Goal: Task Accomplishment & Management: Manage account settings

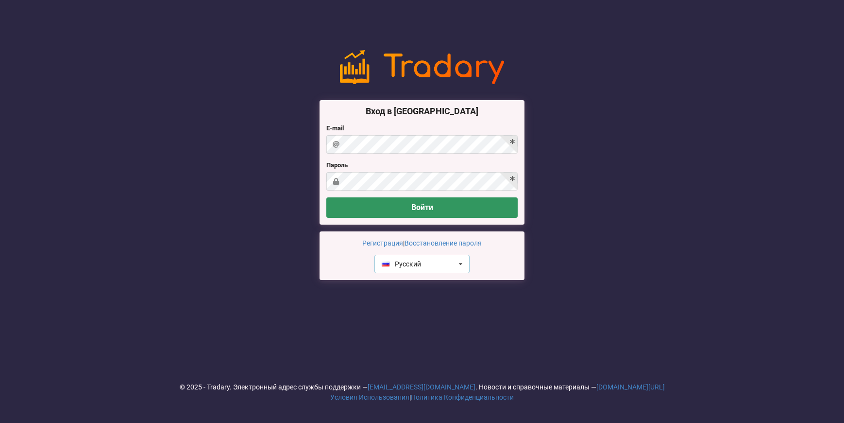
click at [441, 265] on div "Русский English Русский" at bounding box center [422, 264] width 95 height 18
click at [423, 287] on div "English" at bounding box center [422, 282] width 94 height 18
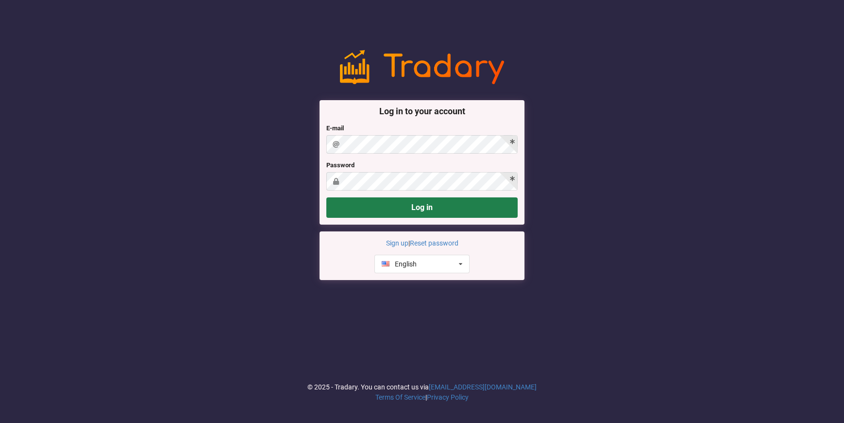
click at [389, 216] on button "Log in" at bounding box center [421, 207] width 191 height 20
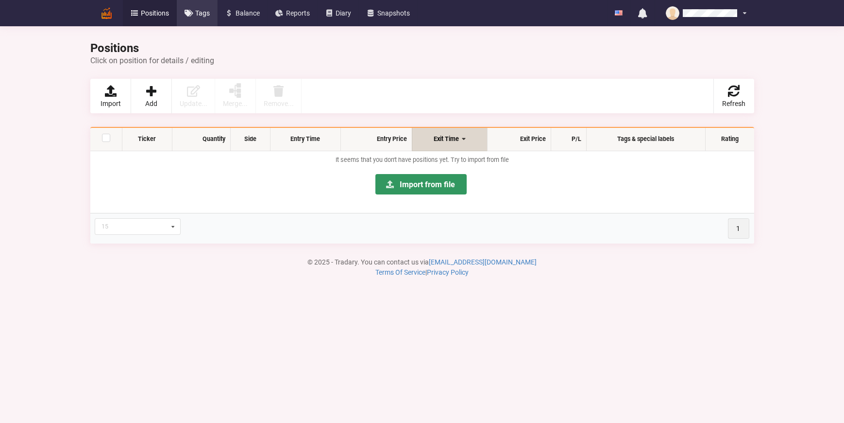
click at [198, 17] on span "Tags" at bounding box center [202, 13] width 15 height 7
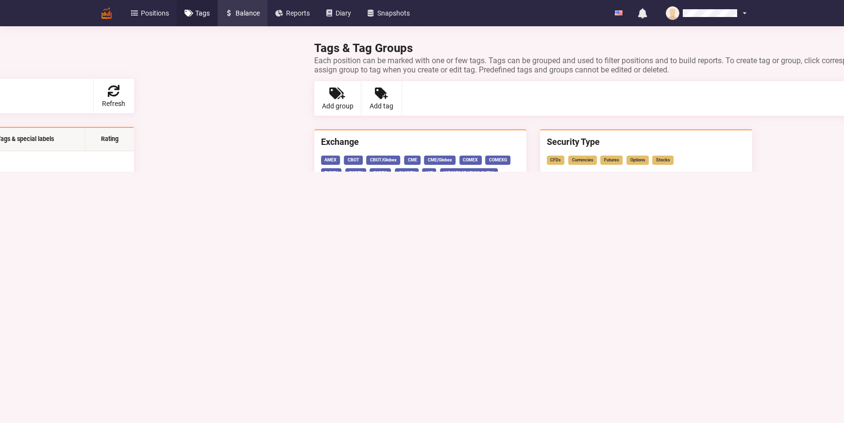
click at [237, 10] on span "Balance" at bounding box center [248, 13] width 24 height 7
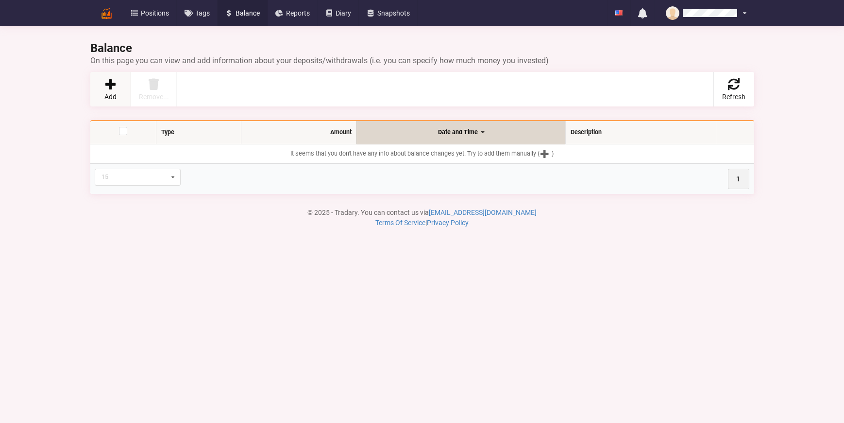
click at [92, 81] on link "Add" at bounding box center [110, 89] width 41 height 34
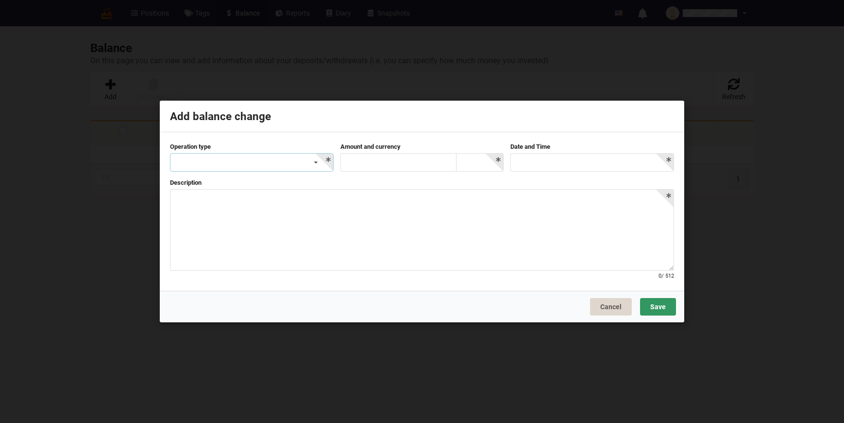
click at [215, 162] on div "Deposit Withdrawal Commission/Fee Other" at bounding box center [252, 162] width 164 height 18
click at [210, 180] on div "Deposit" at bounding box center [252, 180] width 163 height 18
click at [393, 155] on input "text" at bounding box center [399, 162] width 116 height 18
click at [456, 170] on input "1000" at bounding box center [399, 162] width 116 height 18
type input "1000"
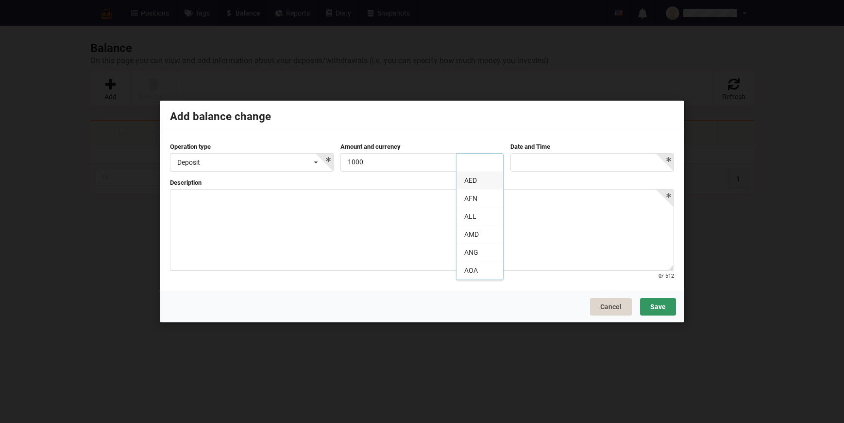
click at [503, 157] on input at bounding box center [480, 163] width 47 height 19
type input "usd"
click at [461, 181] on div "USD" at bounding box center [480, 180] width 47 height 18
click at [446, 212] on textarea at bounding box center [422, 230] width 504 height 82
click at [590, 165] on body "Positions Tags Balance Reports Diary Snapshots English Русский No unread notifi…" at bounding box center [422, 211] width 844 height 423
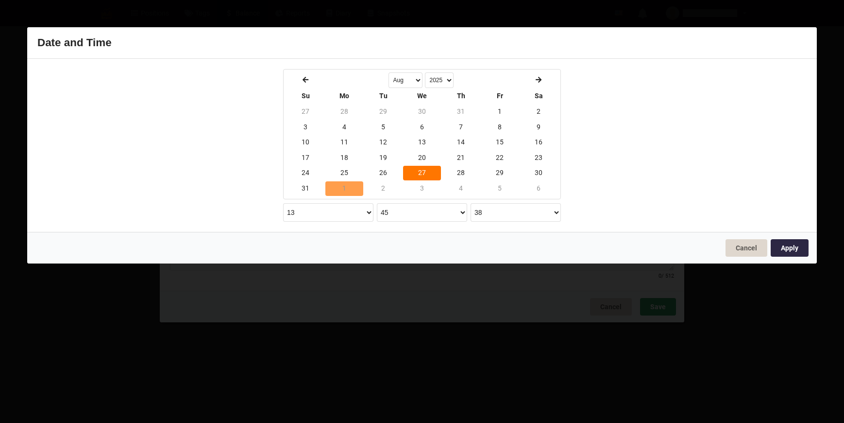
click at [341, 191] on td "1" at bounding box center [344, 188] width 38 height 15
click at [359, 210] on select "0 1 2 3 4 5 6 7 8 9 10 11 12 13 14 15 16 17 18 19 20 21 22 23" at bounding box center [328, 212] width 90 height 18
click at [418, 210] on select "00 01 02 03 04 05 06 07 08 09 10 11 12 13 14 15 16 17 18 19 20 21 22 23 24 25 2…" at bounding box center [422, 212] width 90 height 18
click at [523, 213] on select "00 01 02 03 04 05 06 07 08 09 10 11 12 13 14 15 16 17 18 19 20 21 22 23 24 25 2…" at bounding box center [516, 212] width 90 height 18
click at [793, 240] on button "Apply" at bounding box center [790, 247] width 38 height 17
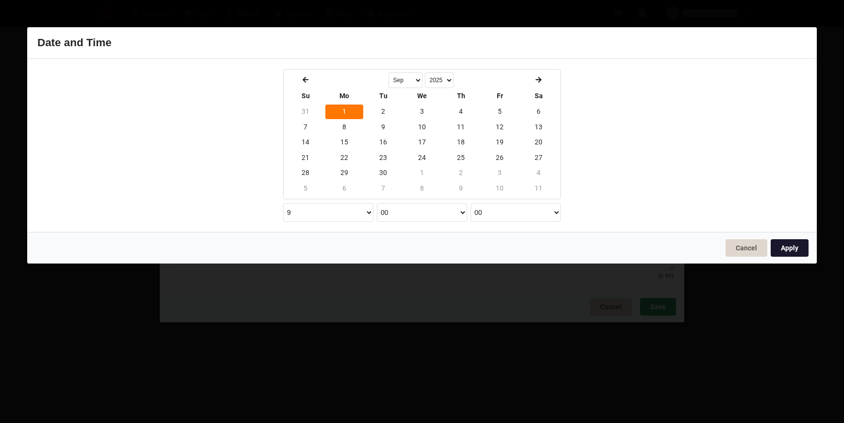
type input "2025-09-01 09:00:00"
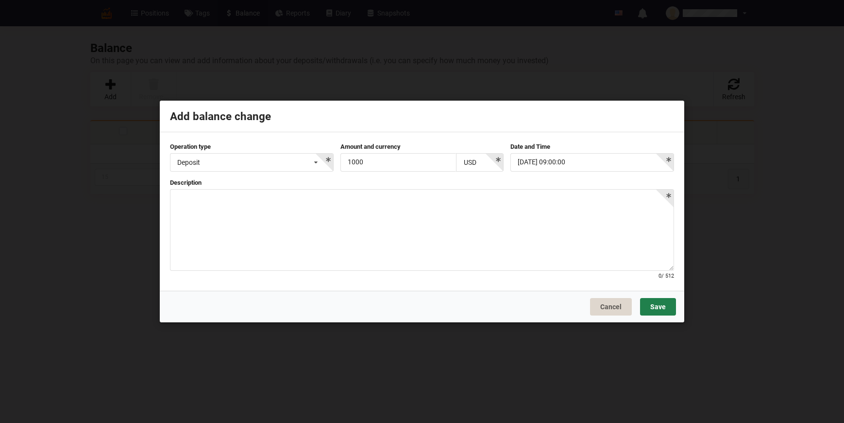
click at [659, 303] on button "Save" at bounding box center [658, 306] width 36 height 17
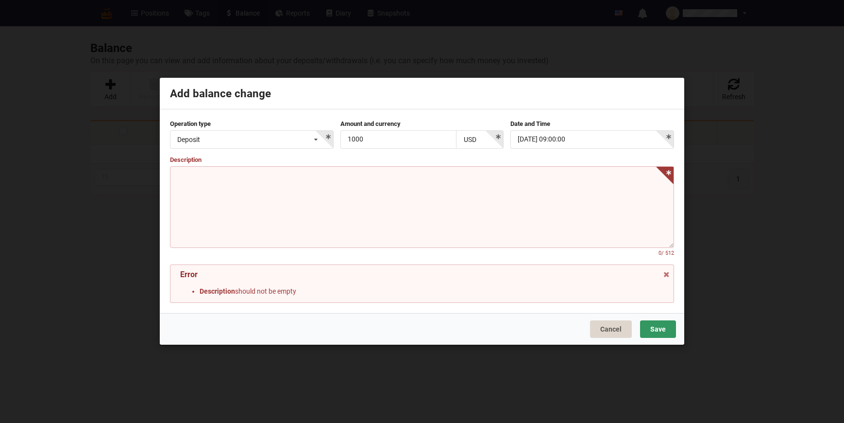
click at [334, 226] on textarea at bounding box center [422, 207] width 504 height 82
click at [279, 292] on li "Description should not be empty" at bounding box center [432, 292] width 464 height 10
click at [238, 219] on textarea at bounding box center [422, 207] width 504 height 82
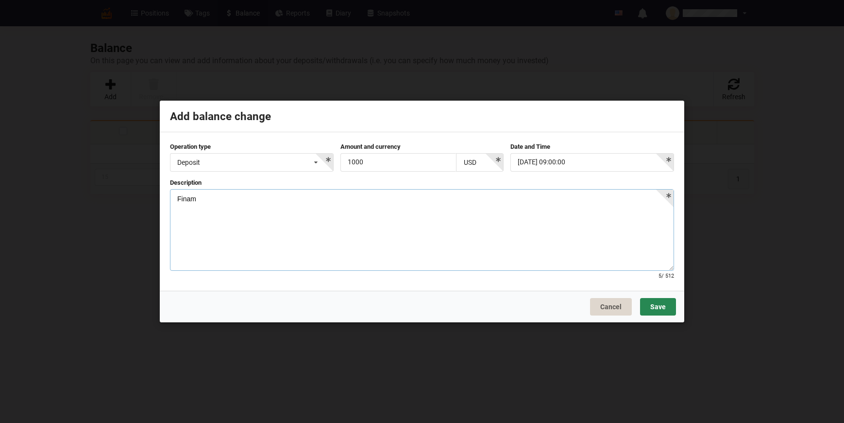
type textarea "Finam"
click at [659, 303] on button "Save" at bounding box center [658, 306] width 36 height 17
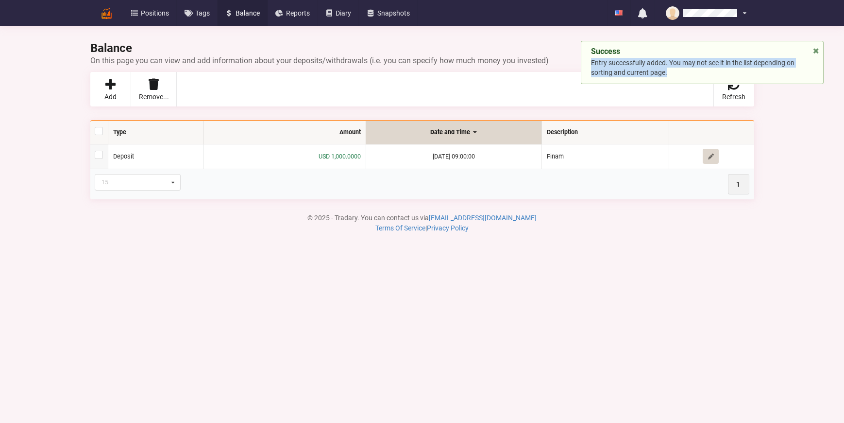
drag, startPoint x: 731, startPoint y: 55, endPoint x: 770, endPoint y: 68, distance: 40.9
click at [765, 68] on div "Success Entry successfully added. You may not see it in the list depending on s…" at bounding box center [702, 62] width 243 height 43
click at [788, 63] on p "Entry successfully added. You may not see it in the list depending on sorting a…" at bounding box center [702, 67] width 222 height 19
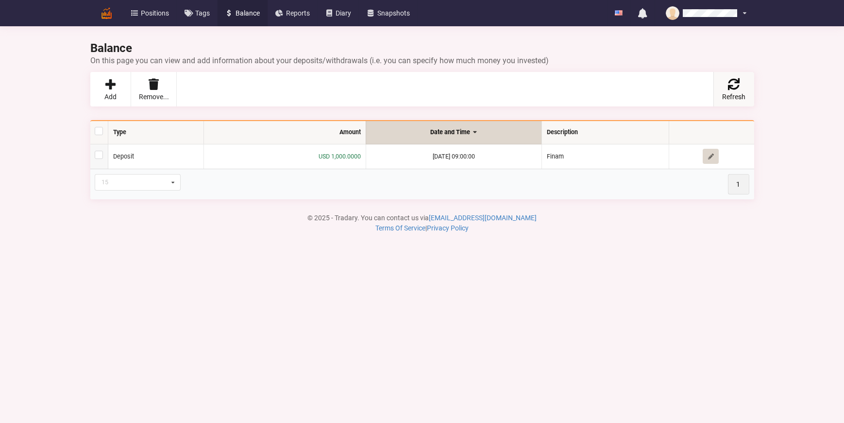
click at [737, 73] on link "Refresh" at bounding box center [734, 89] width 41 height 34
drag, startPoint x: 247, startPoint y: 287, endPoint x: 158, endPoint y: 141, distance: 171.1
click at [246, 286] on body "Positions Tags Balance Reports Diary Snapshots English Русский No unread notifi…" at bounding box center [422, 211] width 844 height 423
click at [155, 13] on span "Positions" at bounding box center [155, 13] width 28 height 7
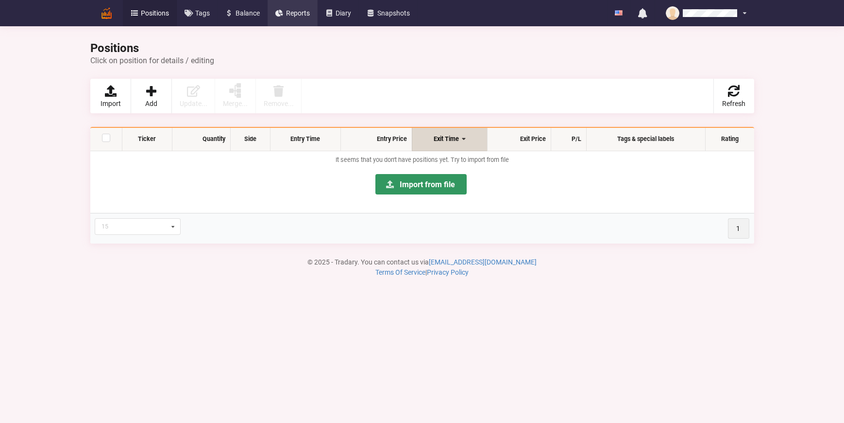
click at [309, 17] on link "Reports" at bounding box center [293, 13] width 50 height 26
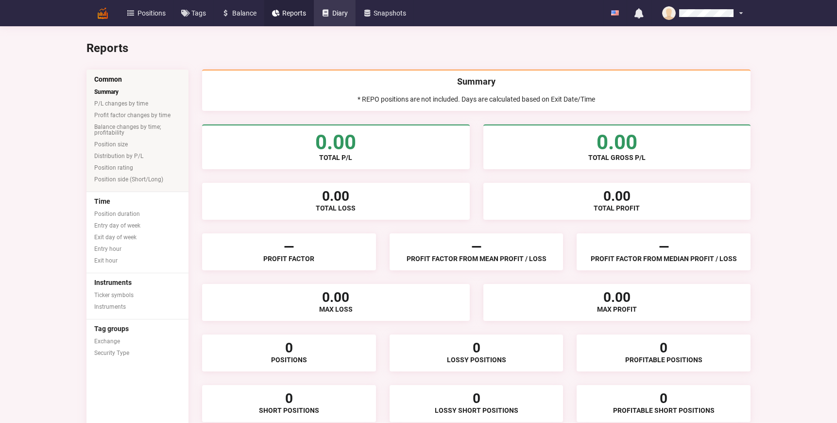
click at [349, 14] on link "Diary" at bounding box center [335, 13] width 42 height 26
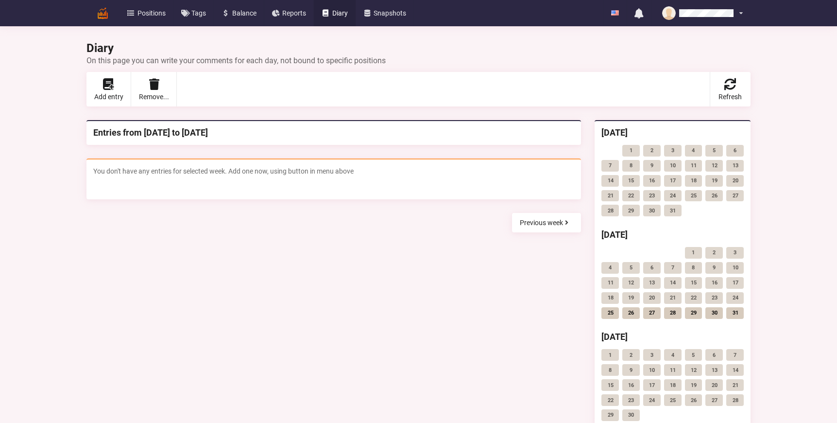
click at [130, 172] on span "You don't have any entries for selected week. Add one now, using button in menu…" at bounding box center [223, 171] width 260 height 8
click at [165, 276] on div "Entries from 2025-08-25 to 2025-08-31 You don't have any entries for selected w…" at bounding box center [334, 273] width 508 height 321
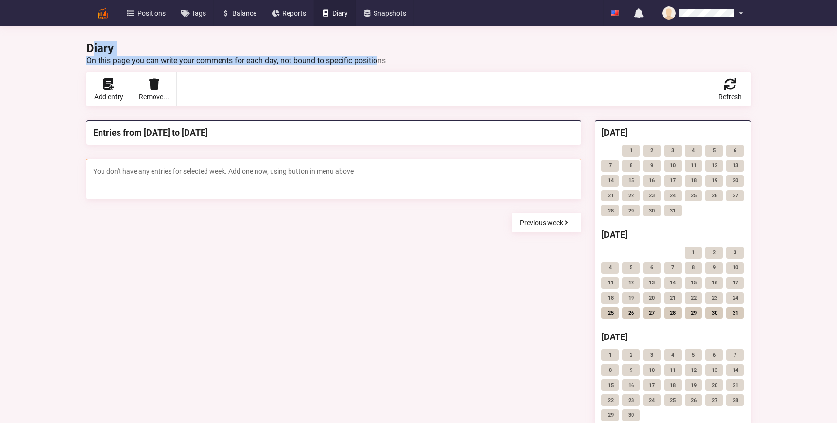
drag, startPoint x: 95, startPoint y: 53, endPoint x: 381, endPoint y: 61, distance: 286.3
click at [381, 61] on h2 "Diary On this page you can write your comments for each day, not bound to speci…" at bounding box center [418, 53] width 664 height 24
click at [381, 61] on div "On this page you can write your comments for each day, not bound to specific po…" at bounding box center [418, 60] width 664 height 9
drag, startPoint x: 416, startPoint y: 58, endPoint x: 40, endPoint y: 58, distance: 376.5
click at [38, 56] on div "Diary On this page you can write your comments for each day, not bound to speci…" at bounding box center [418, 238] width 837 height 477
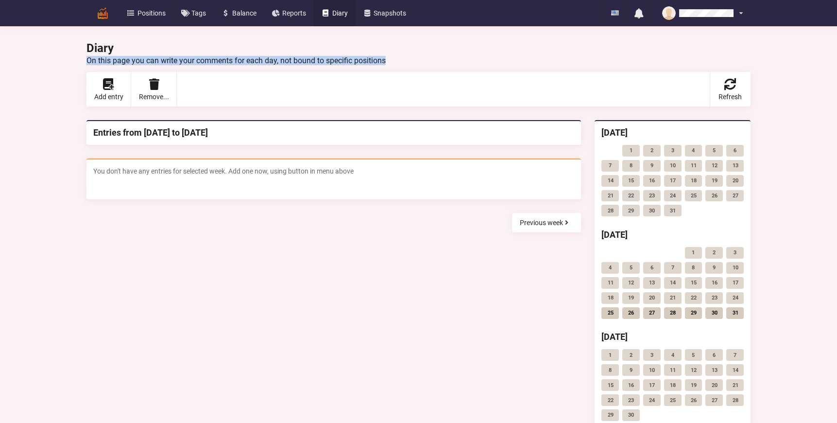
click at [52, 60] on div "Diary On this page you can write your comments for each day, not bound to speci…" at bounding box center [418, 238] width 837 height 477
drag, startPoint x: 60, startPoint y: 50, endPoint x: 412, endPoint y: 66, distance: 352.1
click at [410, 66] on div "Diary On this page you can write your comments for each day, not bound to speci…" at bounding box center [418, 238] width 837 height 477
click at [412, 66] on div "Add entry Remove... Entries for selected period All entries Refresh" at bounding box center [419, 89] width 678 height 48
drag, startPoint x: 274, startPoint y: 61, endPoint x: 422, endPoint y: 52, distance: 148.5
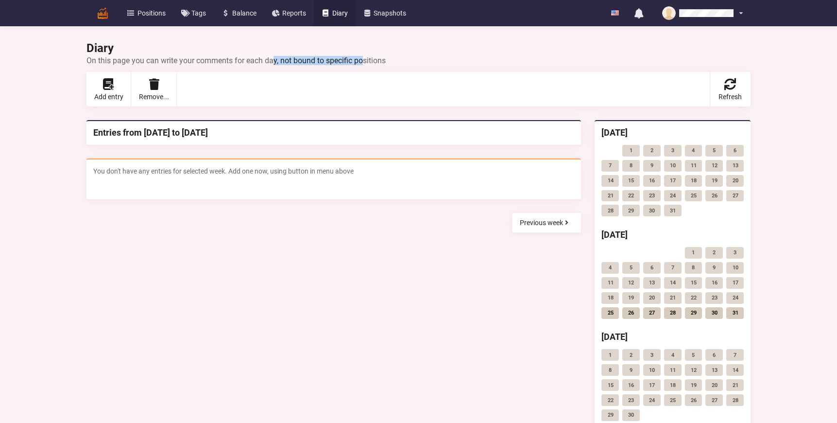
click at [420, 52] on h2 "Diary On this page you can write your comments for each day, not bound to speci…" at bounding box center [418, 53] width 664 height 24
click at [422, 52] on h2 "Diary On this page you can write your comments for each day, not bound to speci…" at bounding box center [418, 53] width 664 height 24
click at [614, 355] on link "1" at bounding box center [609, 355] width 17 height 12
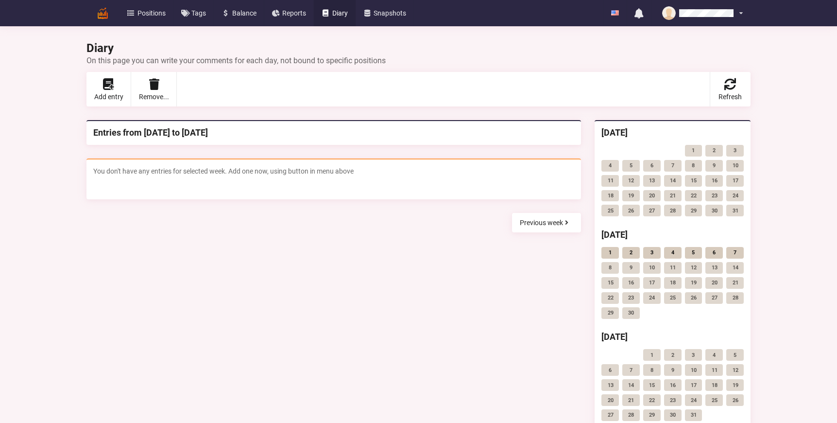
drag, startPoint x: 226, startPoint y: 139, endPoint x: 276, endPoint y: 144, distance: 49.8
click at [271, 143] on div "Entries from 2025-09-01 to 2025-09-07" at bounding box center [333, 132] width 495 height 25
click at [240, 130] on div "Entries from 2025-09-01 to 2025-09-07" at bounding box center [333, 132] width 481 height 11
drag, startPoint x: 169, startPoint y: 169, endPoint x: 135, endPoint y: 123, distance: 57.6
click at [169, 171] on span "You don't have any entries for selected week. Add one now, using button in menu…" at bounding box center [223, 171] width 260 height 8
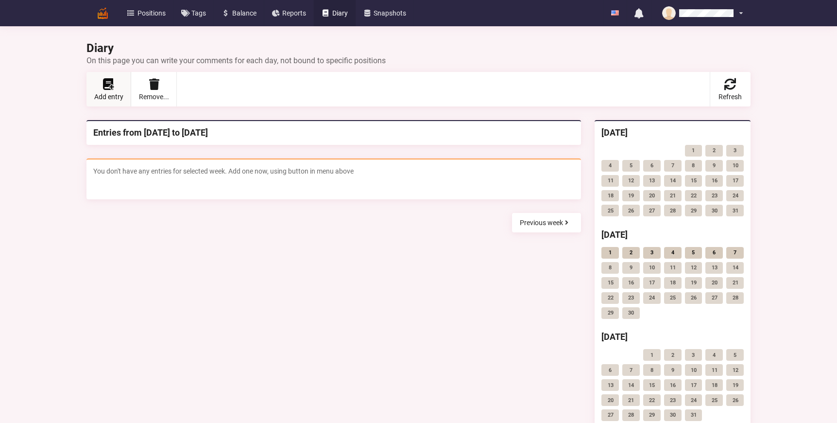
click at [102, 90] on link "Add entry" at bounding box center [108, 89] width 45 height 34
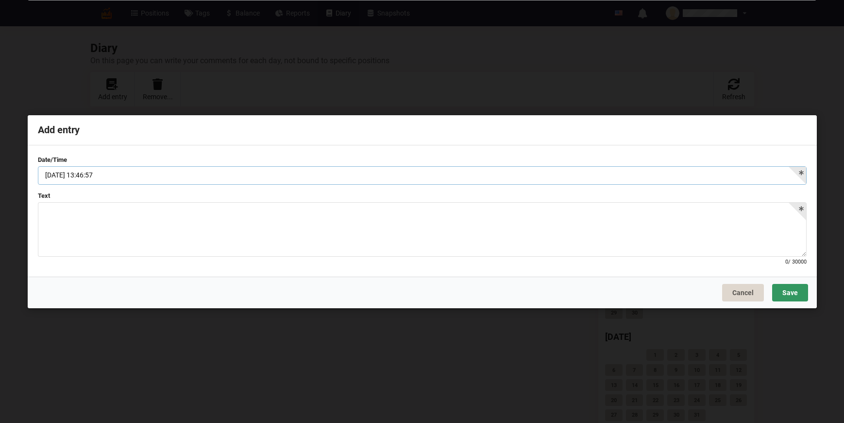
click at [131, 172] on body "Positions Tags Balance Reports Diary Snapshots English Русский No unread notifi…" at bounding box center [422, 211] width 844 height 423
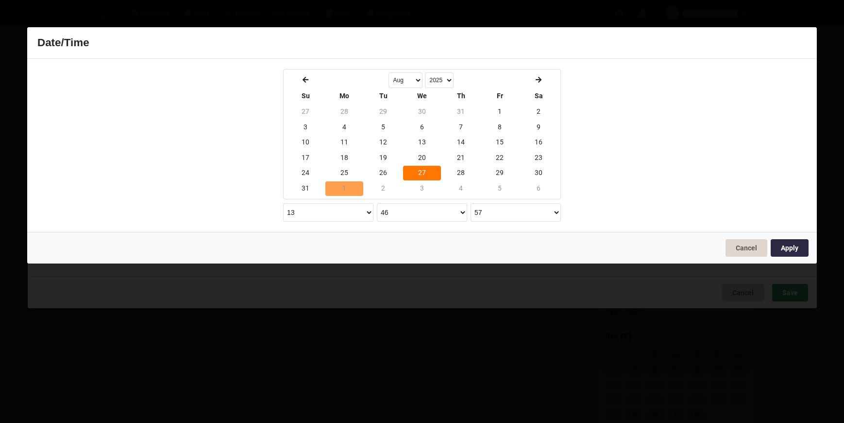
click at [339, 188] on td "1" at bounding box center [344, 188] width 38 height 15
click at [451, 212] on select "00 01 02 03 04 05 06 07 08 09 10 11 12 13 14 15 16 17 18 19 20 21 22 23 24 25 2…" at bounding box center [422, 212] width 90 height 18
click at [295, 219] on select "0 1 2 3 4 5 6 7 8 9 10 11 12 13 14 15 16 17 18 19 20 21 22 23" at bounding box center [328, 212] width 90 height 18
click at [419, 214] on select "00 01 02 03 04 05 06 07 08 09 10 11 12 13 14 15 16 17 18 19 20 21 22 23 24 25 2…" at bounding box center [422, 212] width 90 height 18
click at [507, 209] on select "00 01 02 03 04 05 06 07 08 09 10 11 12 13 14 15 16 17 18 19 20 21 22 23 24 25 2…" at bounding box center [516, 212] width 90 height 18
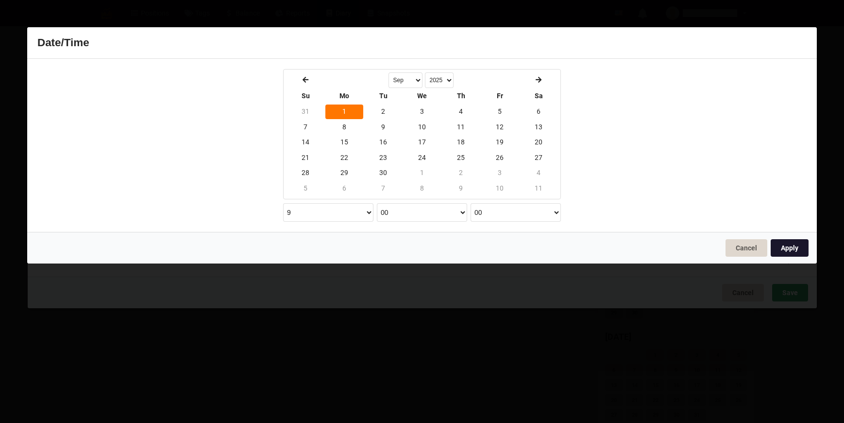
click at [781, 251] on button "Apply" at bounding box center [790, 247] width 38 height 17
type input "2025-09-01 09:00:00"
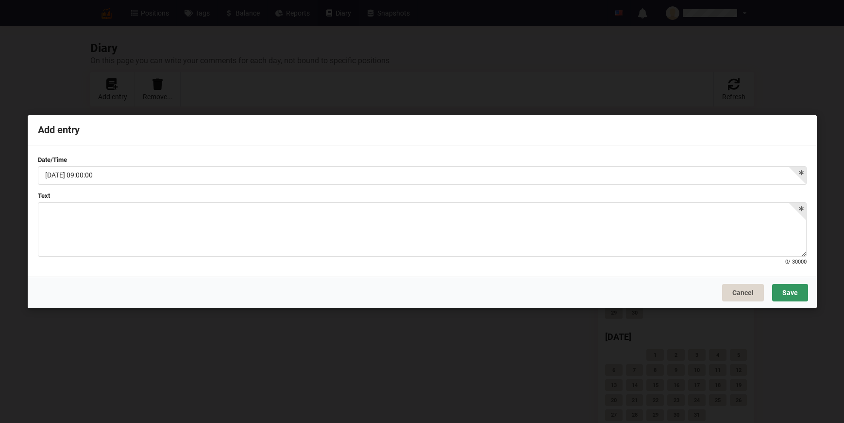
click at [140, 220] on div at bounding box center [422, 229] width 769 height 54
drag, startPoint x: 144, startPoint y: 219, endPoint x: -3, endPoint y: 203, distance: 147.6
click at [0, 203] on html "Positions Tags Balance Reports Diary Snapshots English Русский No unread notifi…" at bounding box center [422, 211] width 844 height 423
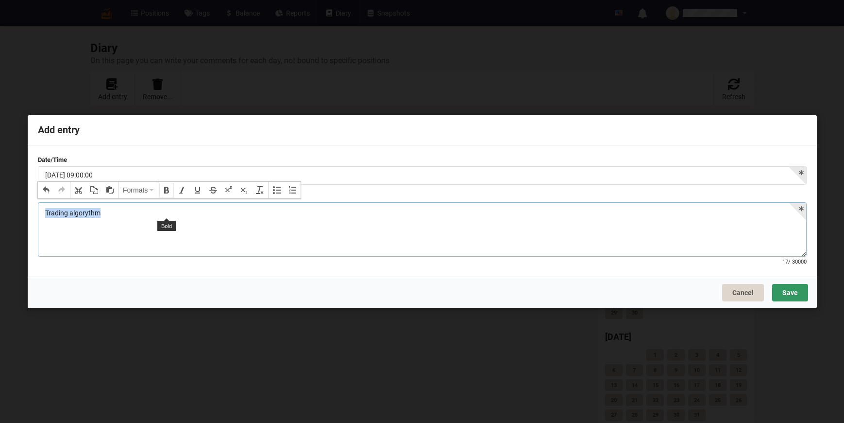
click at [168, 186] on button "Bold" at bounding box center [167, 190] width 14 height 14
click at [136, 221] on div "Trading algorythm" at bounding box center [422, 229] width 769 height 54
drag, startPoint x: 113, startPoint y: 227, endPoint x: 35, endPoint y: 227, distance: 77.7
click at [35, 227] on div "Date/Time 2025-09-01 09:00:00 Text Trading algorythm 1. 1H interval Formats 32 …" at bounding box center [422, 210] width 789 height 131
click at [100, 226] on p at bounding box center [422, 229] width 754 height 10
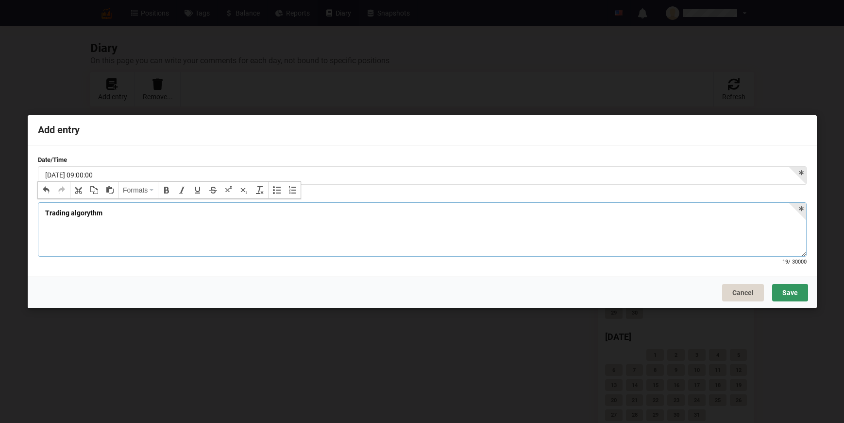
click at [45, 234] on p at bounding box center [422, 229] width 754 height 10
click at [795, 291] on button "Save" at bounding box center [790, 291] width 36 height 17
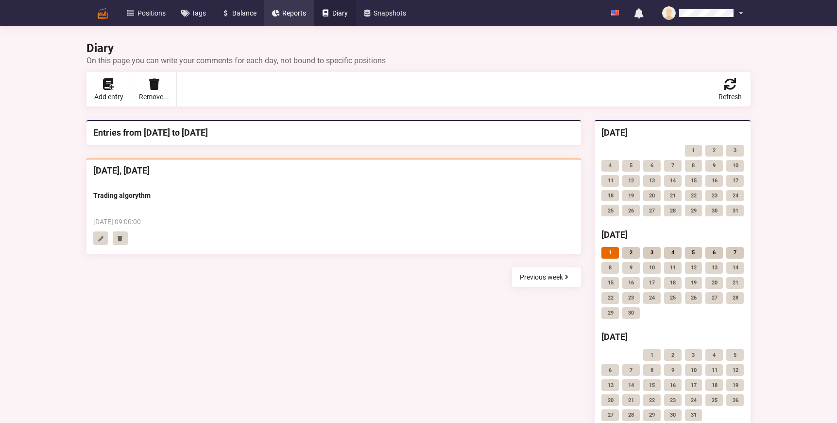
click at [299, 17] on span "Reports" at bounding box center [294, 13] width 24 height 7
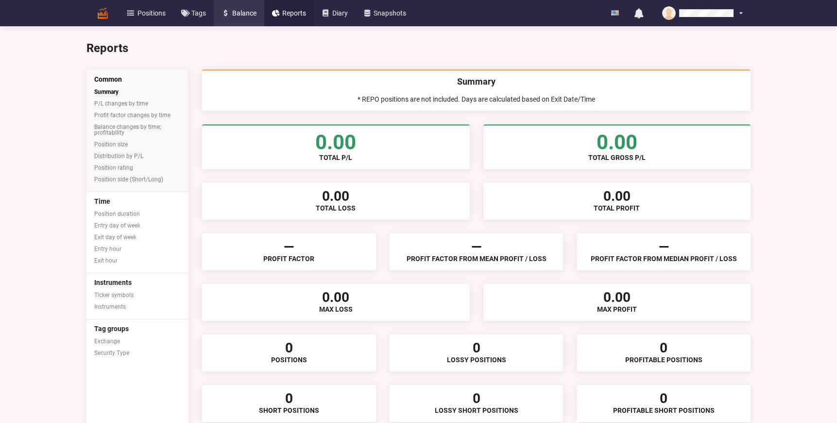
click at [240, 16] on span "Balance" at bounding box center [244, 13] width 24 height 7
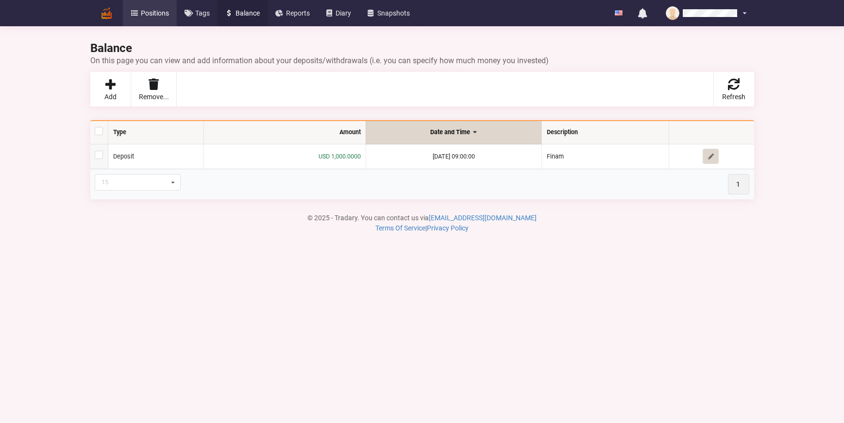
click at [170, 8] on link "Positions" at bounding box center [150, 13] width 54 height 26
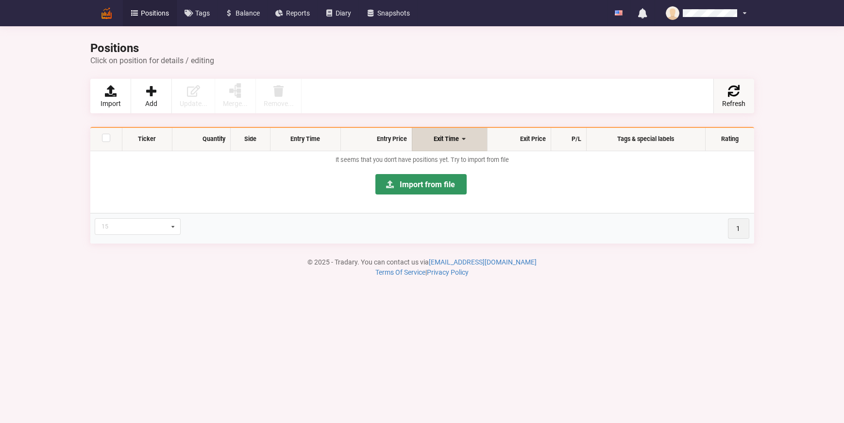
click at [728, 105] on span "Refresh" at bounding box center [733, 103] width 23 height 7
click at [180, 205] on p "Import from file" at bounding box center [422, 189] width 654 height 37
click at [382, 18] on link "Snapshots" at bounding box center [388, 13] width 59 height 26
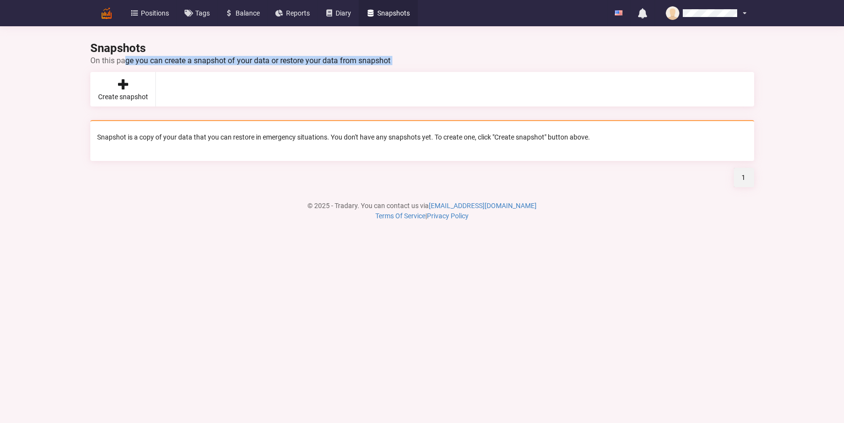
drag, startPoint x: 167, startPoint y: 66, endPoint x: 283, endPoint y: 65, distance: 116.1
click at [283, 65] on div "Snapshots On this page you can create a snapshot of your data or restore your d…" at bounding box center [422, 118] width 664 height 233
click at [284, 63] on div "On this page you can create a snapshot of your data or restore your data from s…" at bounding box center [422, 60] width 664 height 9
click at [120, 81] on icon at bounding box center [123, 84] width 14 height 12
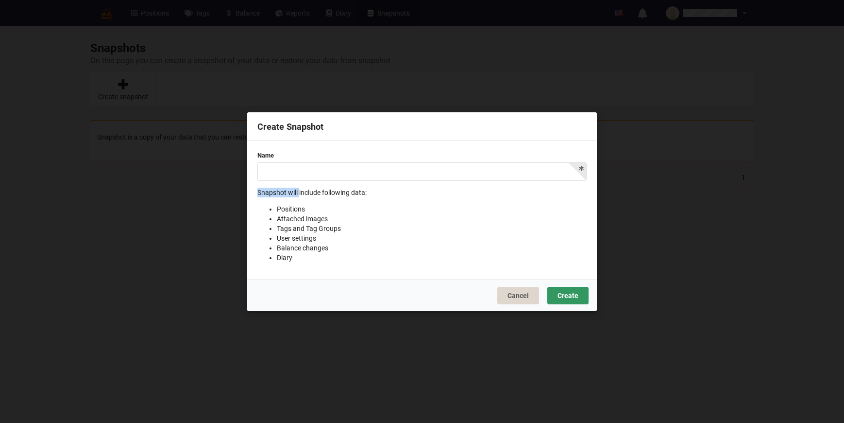
drag, startPoint x: 312, startPoint y: 188, endPoint x: 389, endPoint y: 180, distance: 76.7
click at [386, 175] on div "Name Snapshot will include following data: Positions Attached images Tags and T…" at bounding box center [421, 206] width 329 height 111
click at [369, 190] on p "Snapshot will include following data: Positions Attached images Tags and Tag Gr…" at bounding box center [421, 224] width 329 height 75
drag, startPoint x: 288, startPoint y: 210, endPoint x: 301, endPoint y: 256, distance: 48.0
click at [301, 256] on ul "Positions Attached images Tags and Tag Groups User settings Balance changes Dia…" at bounding box center [421, 233] width 329 height 58
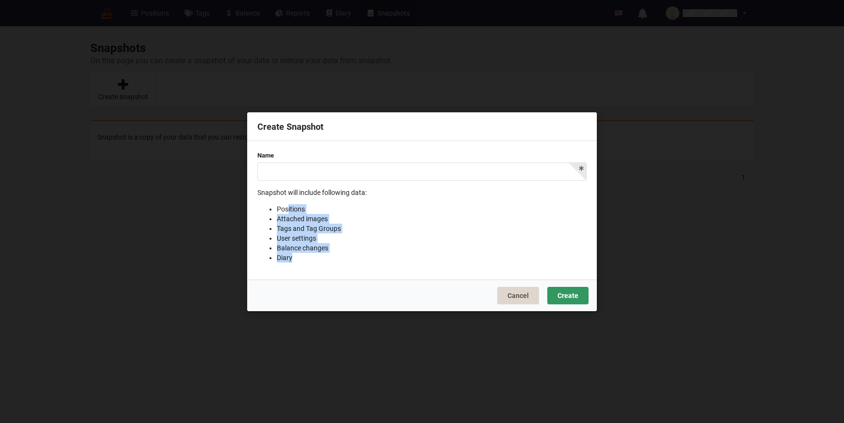
click at [301, 256] on li "Diary" at bounding box center [432, 257] width 310 height 10
drag, startPoint x: 316, startPoint y: 262, endPoint x: 265, endPoint y: 200, distance: 80.4
click at [264, 200] on p "Snapshot will include following data: Positions Attached images Tags and Tag Gr…" at bounding box center [421, 224] width 329 height 75
drag, startPoint x: 265, startPoint y: 200, endPoint x: 273, endPoint y: 173, distance: 28.0
click at [265, 200] on p "Snapshot will include following data: Positions Attached images Tags and Tag Gr…" at bounding box center [421, 224] width 329 height 75
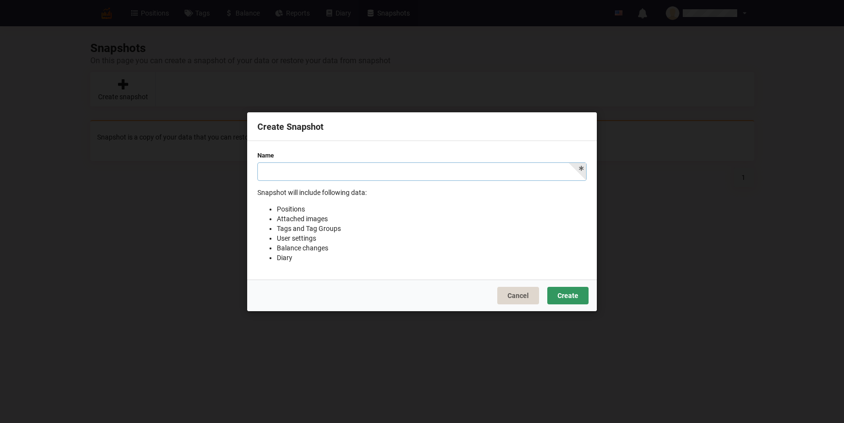
click at [273, 173] on input "text" at bounding box center [421, 171] width 329 height 18
click at [518, 296] on button "Cancel" at bounding box center [518, 294] width 42 height 17
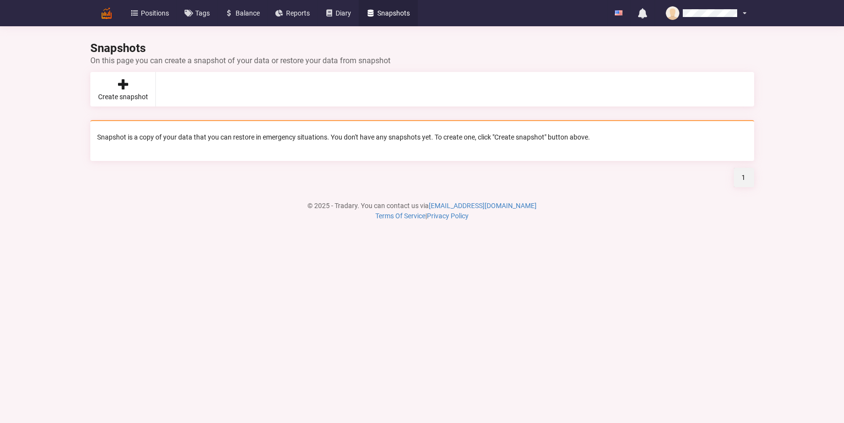
drag, startPoint x: 125, startPoint y: 311, endPoint x: 108, endPoint y: 164, distance: 148.7
click at [124, 311] on body "Positions Tags Balance Reports Diary Snapshots English Русский No unread notifi…" at bounding box center [422, 211] width 844 height 423
drag, startPoint x: 97, startPoint y: 137, endPoint x: 183, endPoint y: 149, distance: 87.4
click at [181, 148] on div "Snapshot is a copy of your data that you can restore in emergency situations. Y…" at bounding box center [422, 140] width 664 height 41
click at [188, 163] on div "Snapshot is a copy of your data that you can restore in emergency situations. Y…" at bounding box center [423, 153] width 678 height 67
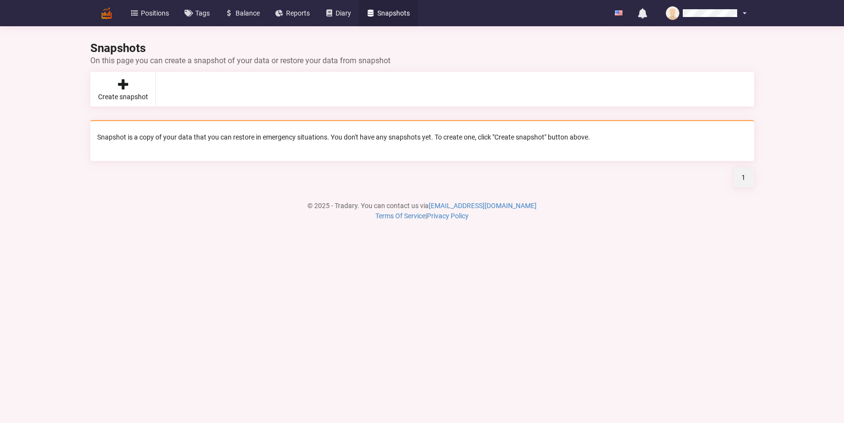
click at [192, 136] on div "Snapshot is a copy of your data that you can restore in emergency situations. Y…" at bounding box center [422, 137] width 650 height 10
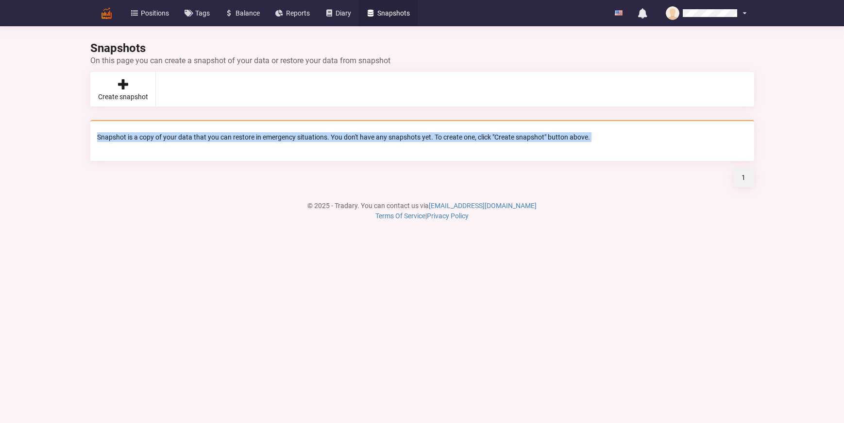
click at [192, 136] on div "Snapshot is a copy of your data that you can restore in emergency situations. Y…" at bounding box center [422, 137] width 650 height 10
click at [178, 172] on div "1" at bounding box center [422, 177] width 664 height 19
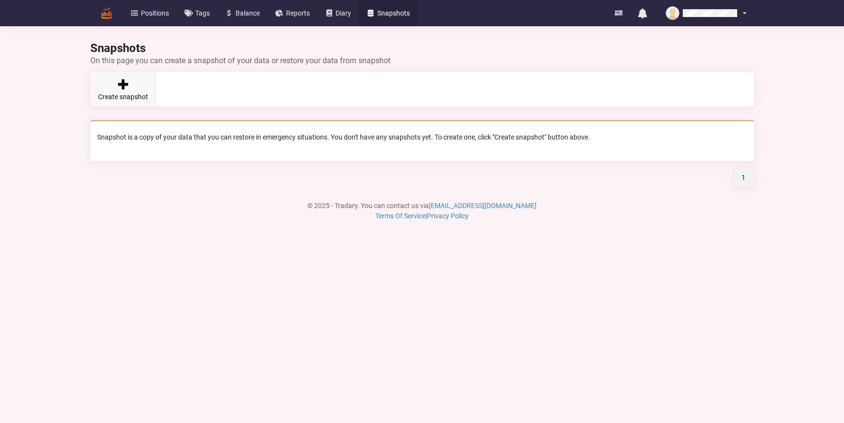
drag, startPoint x: 173, startPoint y: 161, endPoint x: 128, endPoint y: 100, distance: 76.8
click at [172, 160] on div "Snapshot is a copy of your data that you can restore in emergency situations. Y…" at bounding box center [423, 153] width 678 height 67
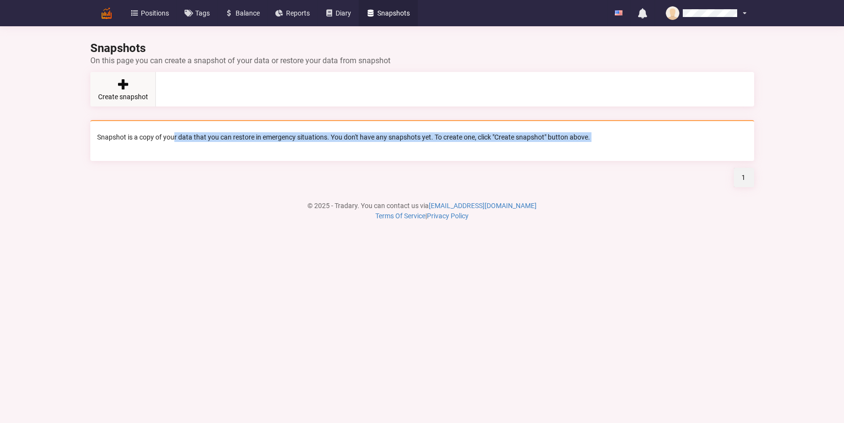
click at [126, 98] on span "Create snapshot" at bounding box center [123, 96] width 50 height 7
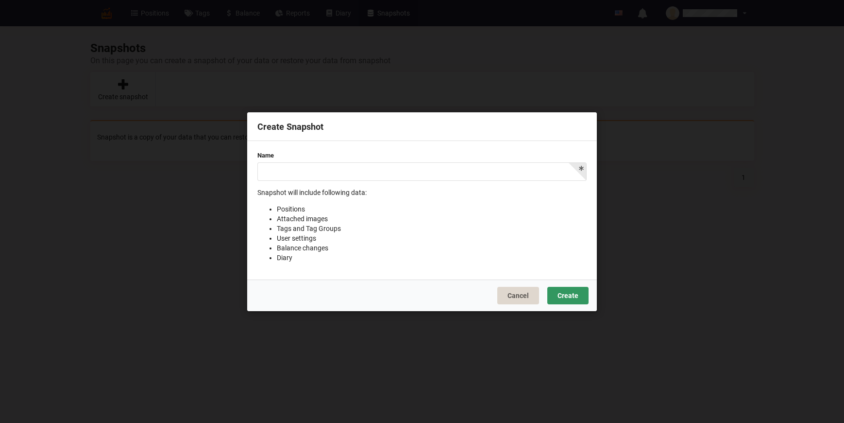
drag, startPoint x: 270, startPoint y: 208, endPoint x: 305, endPoint y: 212, distance: 35.7
click at [304, 212] on li "Positions" at bounding box center [432, 209] width 310 height 10
drag, startPoint x: 293, startPoint y: 219, endPoint x: 311, endPoint y: 227, distance: 19.8
click at [312, 221] on li "Attached images" at bounding box center [432, 218] width 310 height 10
drag, startPoint x: 291, startPoint y: 226, endPoint x: 318, endPoint y: 236, distance: 29.3
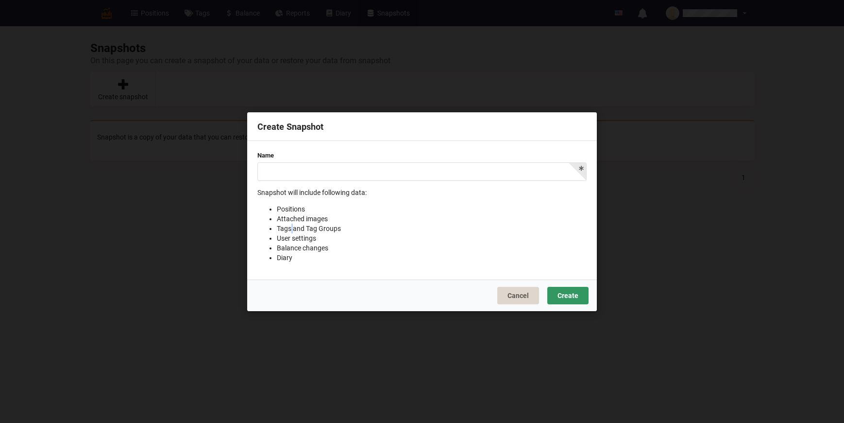
click at [319, 230] on li "Tags and Tag Groups" at bounding box center [432, 228] width 310 height 10
drag, startPoint x: 302, startPoint y: 234, endPoint x: 317, endPoint y: 258, distance: 28.8
click at [319, 243] on ul "Positions Attached images Tags and Tag Groups User settings Balance changes Dia…" at bounding box center [421, 233] width 329 height 58
drag, startPoint x: 309, startPoint y: 263, endPoint x: 284, endPoint y: 197, distance: 70.7
click at [284, 197] on div "Name Snapshot will include following data: Positions Attached images Tags and T…" at bounding box center [422, 210] width 350 height 138
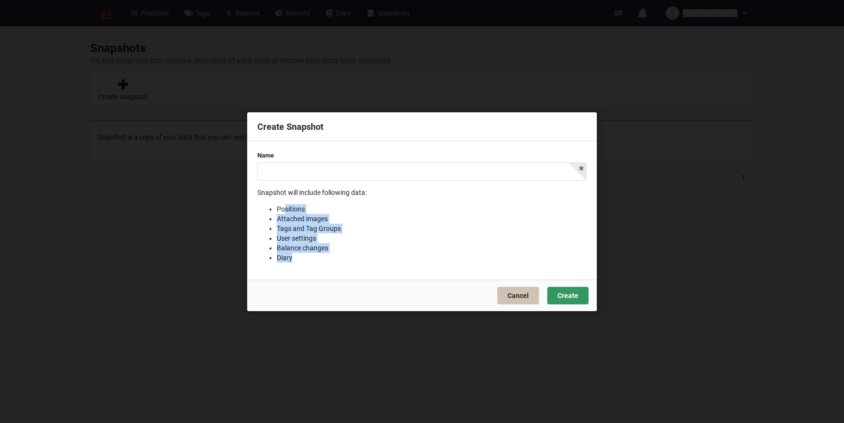
click at [516, 298] on button "Cancel" at bounding box center [518, 294] width 42 height 17
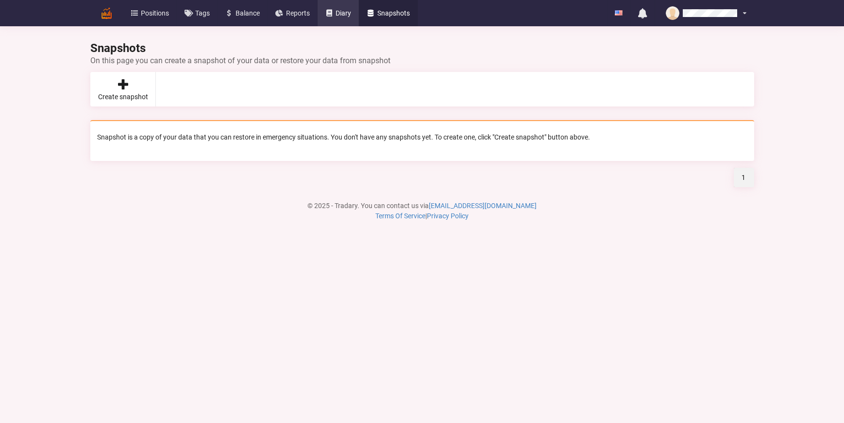
click at [323, 9] on link "Diary" at bounding box center [339, 13] width 42 height 26
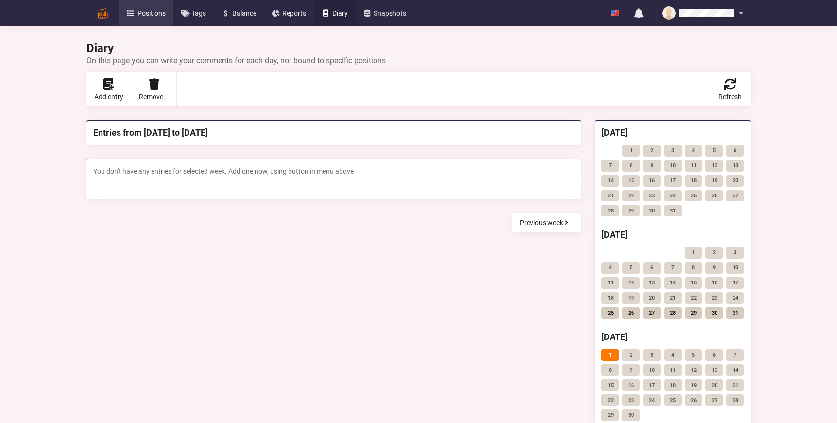
click at [145, 14] on span "Positions" at bounding box center [151, 13] width 28 height 7
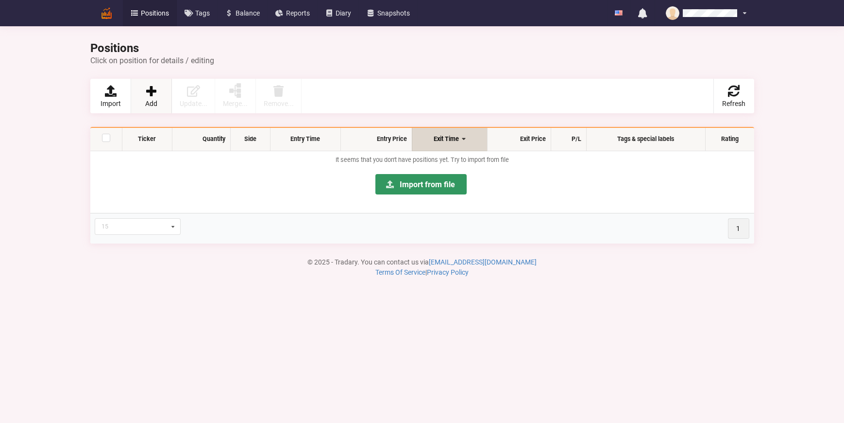
click at [158, 98] on link "Add" at bounding box center [151, 96] width 41 height 34
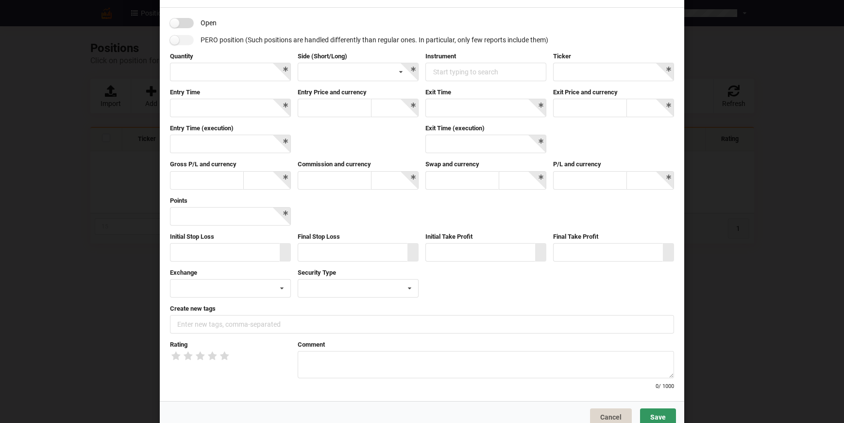
scroll to position [47, 0]
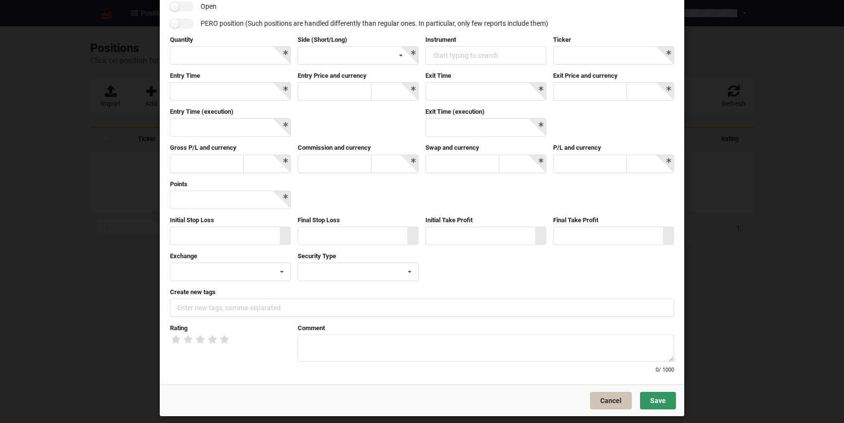
click at [608, 396] on button "Cancel" at bounding box center [611, 400] width 42 height 17
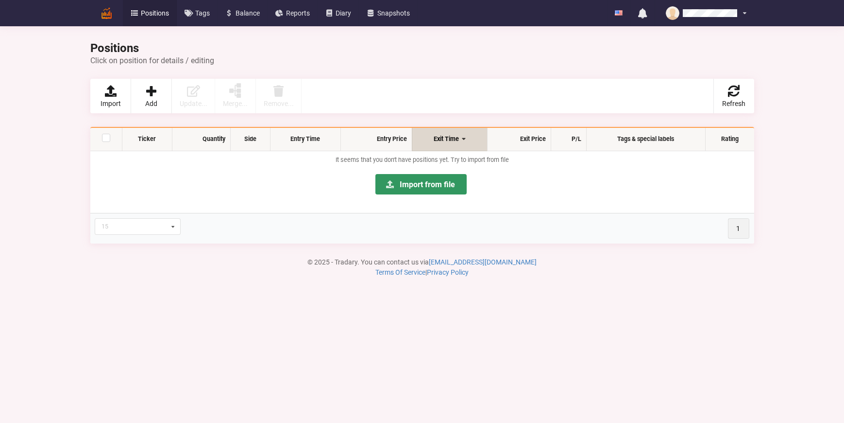
click at [600, 189] on p "Import from file" at bounding box center [422, 189] width 654 height 37
click at [150, 103] on span "Add" at bounding box center [151, 103] width 12 height 7
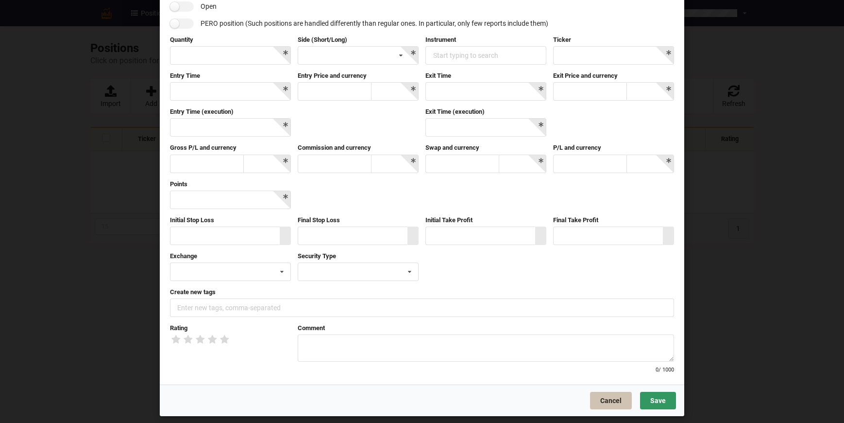
click at [606, 395] on button "Cancel" at bounding box center [611, 400] width 42 height 17
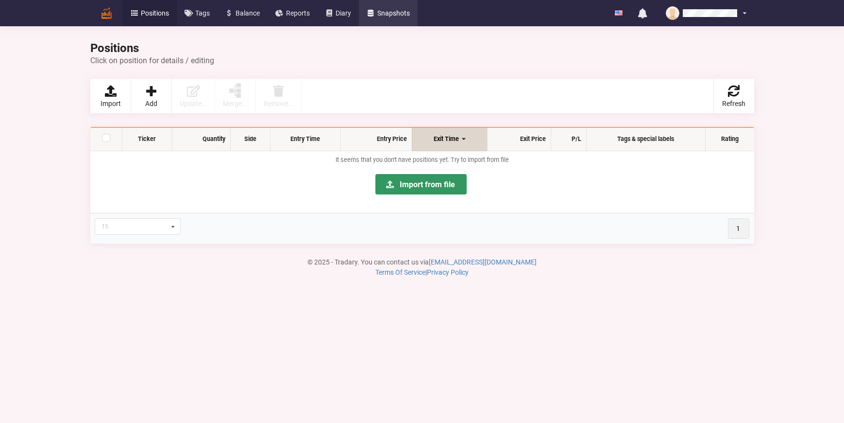
click at [396, 19] on link "Snapshots" at bounding box center [388, 13] width 59 height 26
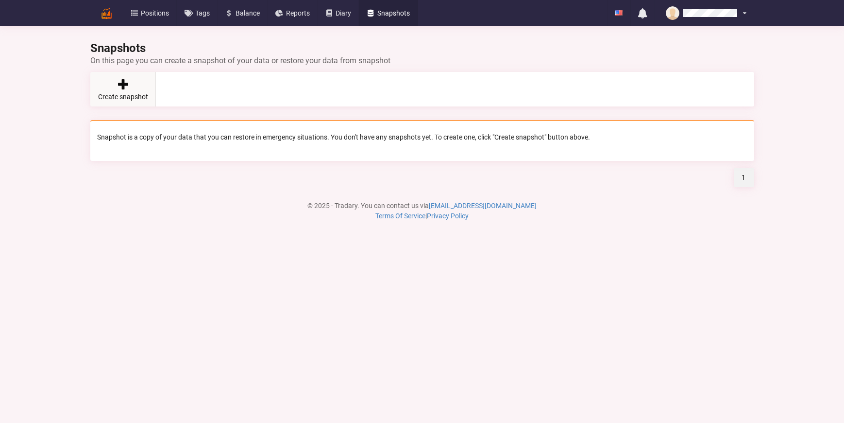
click at [108, 84] on link "Create snapshot" at bounding box center [123, 89] width 66 height 34
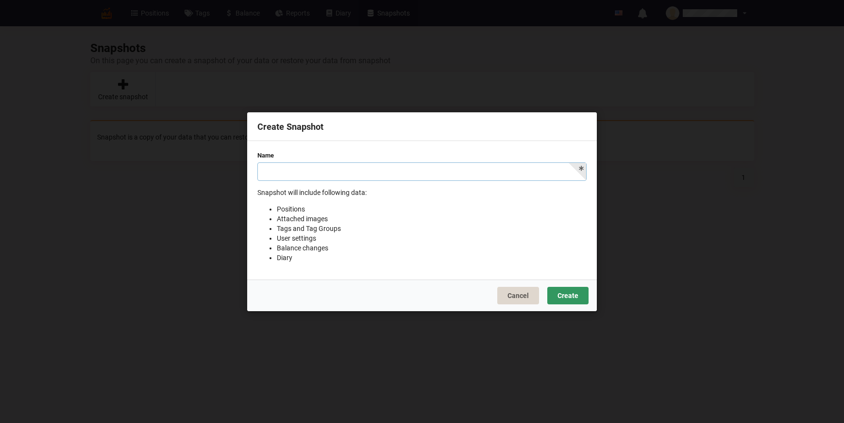
click at [273, 172] on input "text" at bounding box center [421, 171] width 329 height 18
drag, startPoint x: 276, startPoint y: 196, endPoint x: 328, endPoint y: 273, distance: 92.4
click at [328, 272] on div "Name Snapshot will include following data: Positions Attached images Tags and T…" at bounding box center [422, 210] width 350 height 138
click at [328, 273] on div "Name Snapshot will include following data: Positions Attached images Tags and T…" at bounding box center [422, 210] width 350 height 138
drag, startPoint x: 341, startPoint y: 265, endPoint x: 269, endPoint y: 189, distance: 104.8
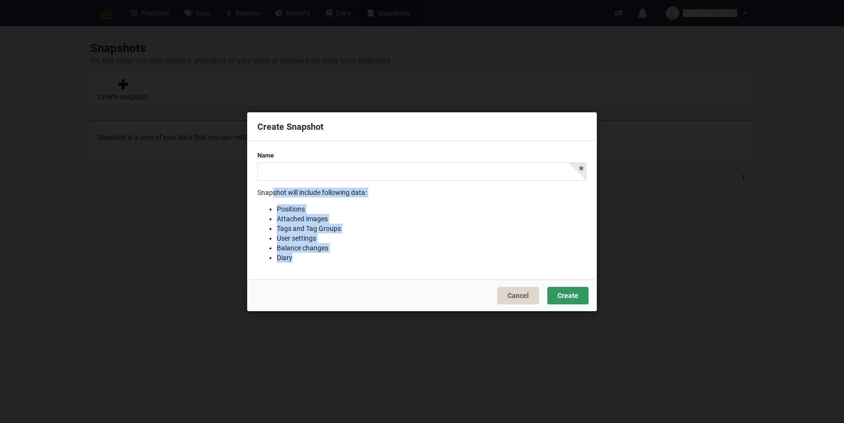
click at [269, 189] on div "Name Snapshot will include following data: Positions Attached images Tags and T…" at bounding box center [422, 210] width 350 height 138
click at [269, 189] on p "Snapshot will include following data: Positions Attached images Tags and Tag Gr…" at bounding box center [421, 224] width 329 height 75
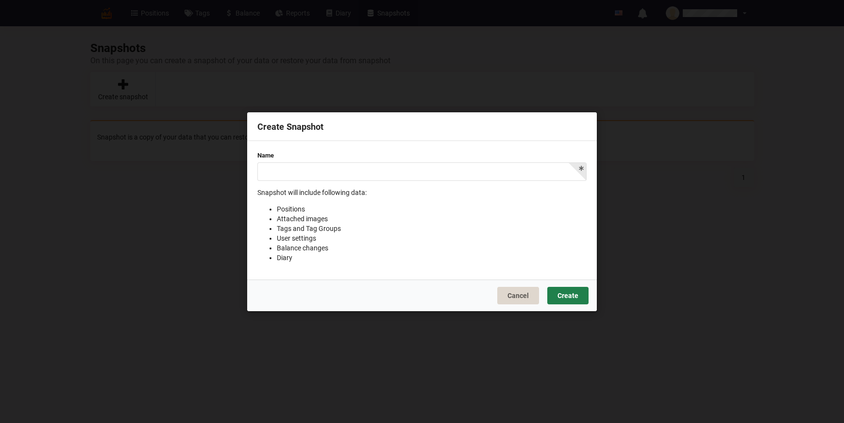
drag, startPoint x: 555, startPoint y: 298, endPoint x: 509, endPoint y: 242, distance: 72.1
click at [555, 297] on button "Create" at bounding box center [567, 294] width 41 height 17
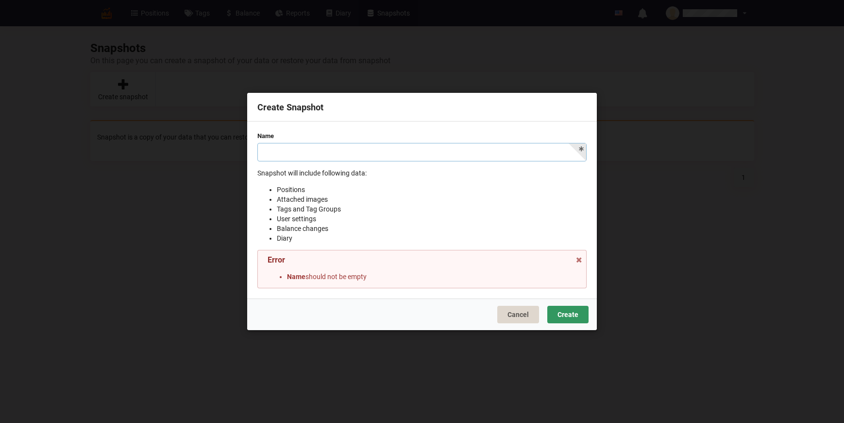
click at [327, 153] on input "text" at bounding box center [421, 151] width 329 height 18
drag, startPoint x: 282, startPoint y: 191, endPoint x: 310, endPoint y: 200, distance: 29.5
click at [305, 195] on ul "Positions Attached images Tags and Tag Groups User settings Balance changes Dia…" at bounding box center [421, 213] width 329 height 58
drag, startPoint x: 312, startPoint y: 201, endPoint x: 328, endPoint y: 205, distance: 16.3
click at [327, 199] on li "Attached images" at bounding box center [432, 199] width 310 height 10
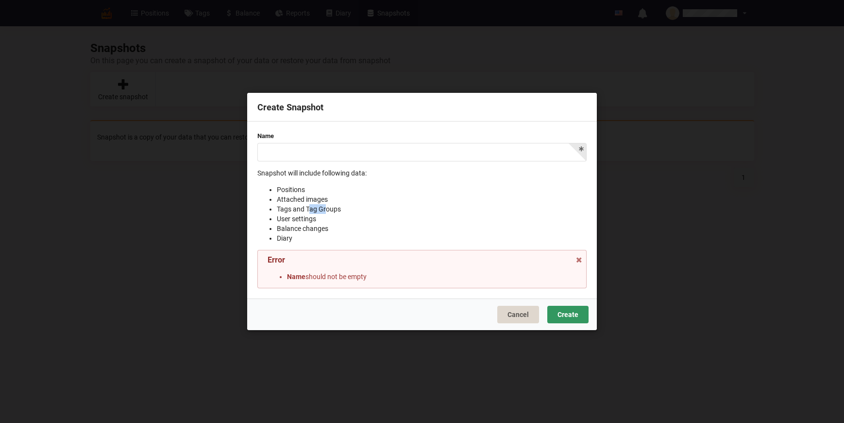
drag, startPoint x: 326, startPoint y: 212, endPoint x: 282, endPoint y: 210, distance: 43.8
click at [286, 208] on li "Tags and Tag Groups" at bounding box center [432, 209] width 310 height 10
drag, startPoint x: 285, startPoint y: 221, endPoint x: 318, endPoint y: 222, distance: 32.6
click at [313, 218] on li "User settings" at bounding box center [432, 218] width 310 height 10
drag, startPoint x: 325, startPoint y: 237, endPoint x: 274, endPoint y: 180, distance: 76.7
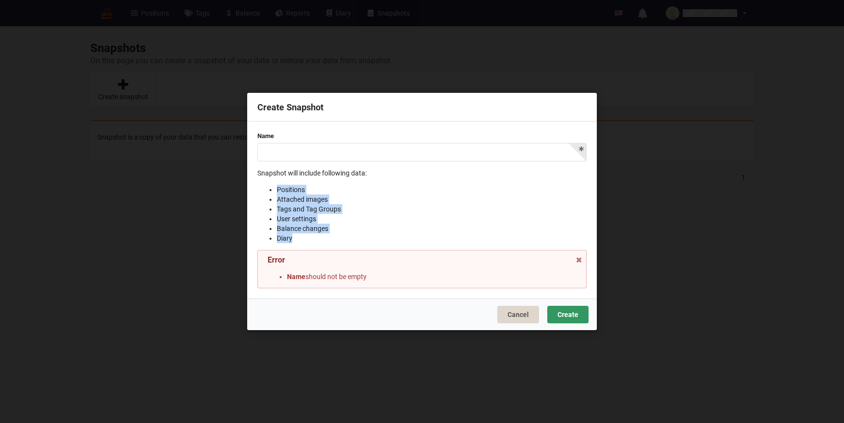
click at [274, 180] on p "Snapshot will include following data: Positions Attached images Tags and Tag Gr…" at bounding box center [421, 205] width 329 height 75
drag, startPoint x: 289, startPoint y: 199, endPoint x: 307, endPoint y: 242, distance: 46.6
click at [306, 242] on ul "Positions Attached images Tags and Tag Groups User settings Balance changes Dia…" at bounding box center [421, 213] width 329 height 58
click at [307, 242] on li "Diary" at bounding box center [432, 238] width 310 height 10
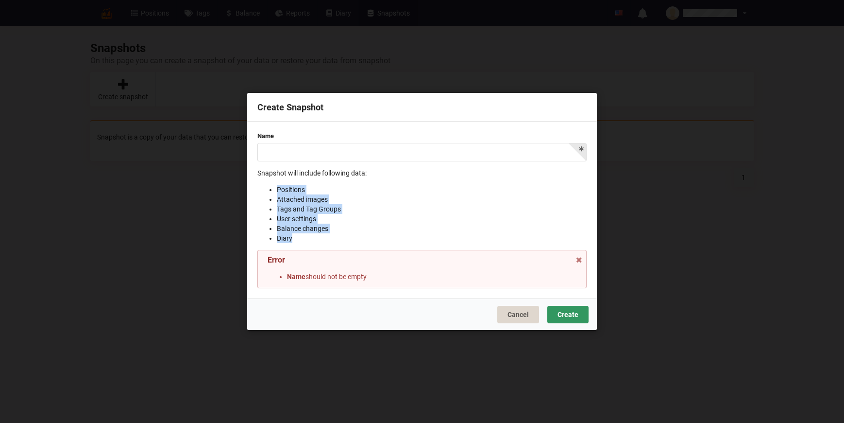
drag, startPoint x: 313, startPoint y: 240, endPoint x: 267, endPoint y: 179, distance: 76.3
click at [267, 179] on p "Snapshot will include following data: Positions Attached images Tags and Tag Gr…" at bounding box center [421, 205] width 329 height 75
drag, startPoint x: 319, startPoint y: 205, endPoint x: 330, endPoint y: 230, distance: 27.2
click at [330, 230] on p "Snapshot will include following data: Positions Attached images Tags and Tag Gr…" at bounding box center [421, 205] width 329 height 75
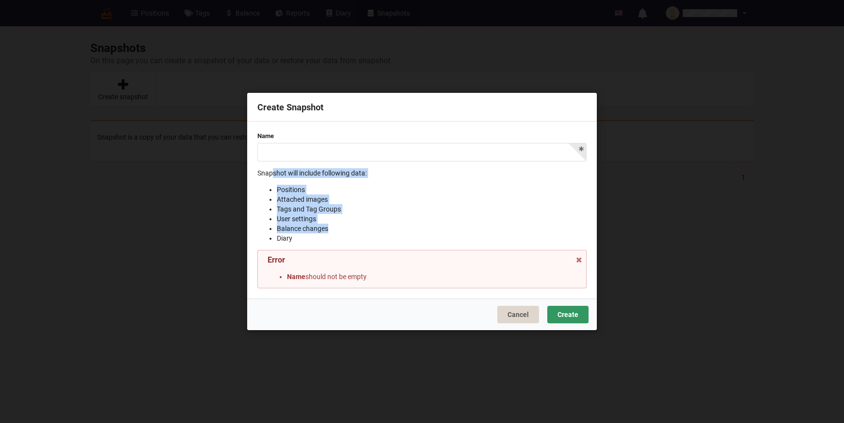
click at [330, 230] on li "Balance changes" at bounding box center [432, 228] width 310 height 10
drag, startPoint x: 337, startPoint y: 237, endPoint x: 281, endPoint y: 179, distance: 80.4
click at [281, 179] on p "Snapshot will include following data: Positions Attached images Tags and Tag Gr…" at bounding box center [421, 205] width 329 height 75
drag, startPoint x: 292, startPoint y: 211, endPoint x: 312, endPoint y: 240, distance: 36.0
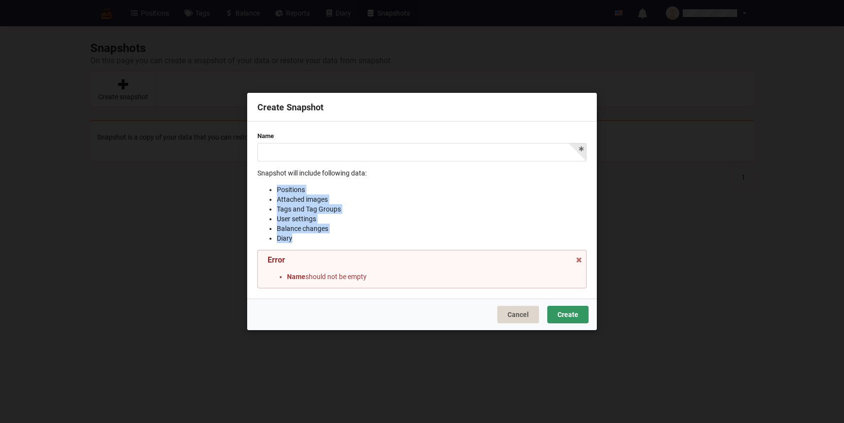
click at [312, 240] on p "Snapshot will include following data: Positions Attached images Tags and Tag Gr…" at bounding box center [421, 205] width 329 height 75
click at [312, 240] on li "Diary" at bounding box center [432, 238] width 310 height 10
drag, startPoint x: 317, startPoint y: 246, endPoint x: 280, endPoint y: 182, distance: 73.6
click at [280, 182] on div "Name Snapshot will include following data: Positions Attached images Tags and T…" at bounding box center [421, 210] width 329 height 156
click at [278, 185] on li "Positions" at bounding box center [432, 189] width 310 height 10
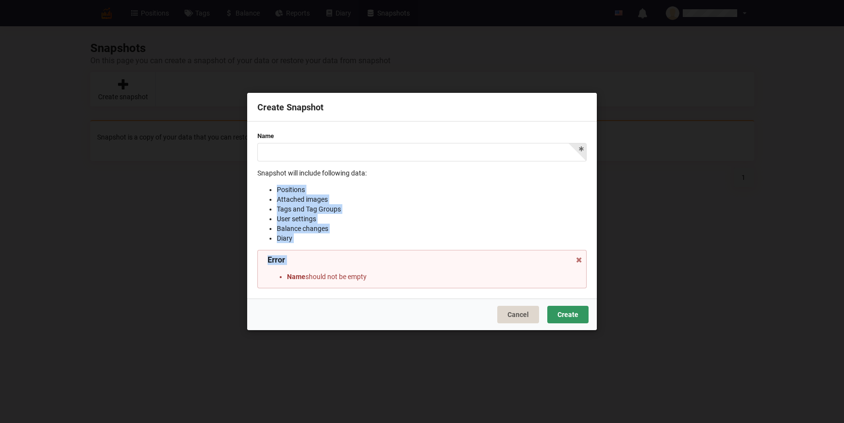
drag, startPoint x: 278, startPoint y: 185, endPoint x: 406, endPoint y: 258, distance: 147.3
click at [406, 258] on div "Name Snapshot will include following data: Positions Attached images Tags and T…" at bounding box center [421, 210] width 329 height 156
click at [393, 227] on li "Balance changes" at bounding box center [432, 228] width 310 height 10
click at [516, 324] on div "Cancel Create" at bounding box center [422, 314] width 350 height 32
click at [508, 319] on button "Cancel" at bounding box center [518, 314] width 42 height 17
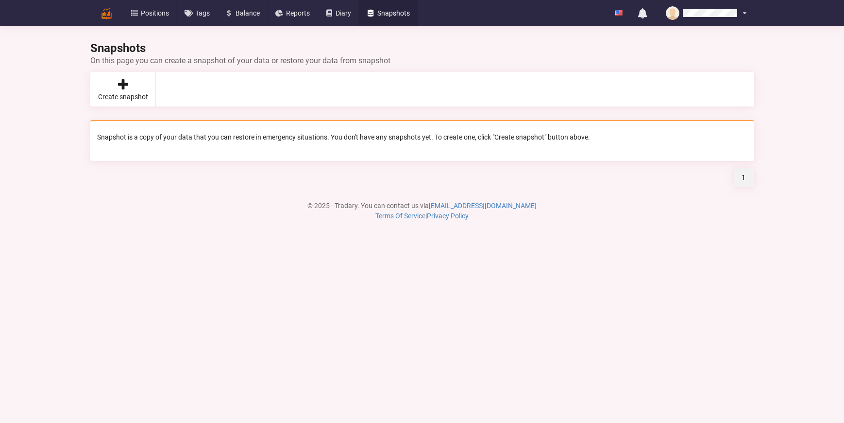
click at [247, 278] on body "Positions Tags Balance Reports Diary Snapshots English Русский No unread notifi…" at bounding box center [422, 211] width 844 height 423
drag, startPoint x: 180, startPoint y: 62, endPoint x: 248, endPoint y: 73, distance: 68.9
click at [238, 70] on div "Snapshots On this page you can create a snapshot of your data or restore your d…" at bounding box center [422, 118] width 664 height 233
click at [247, 65] on div "Snapshots On this page you can create a snapshot of your data or restore your d…" at bounding box center [422, 118] width 664 height 233
click at [326, 56] on div "On this page you can create a snapshot of your data or restore your data from s…" at bounding box center [422, 60] width 664 height 9
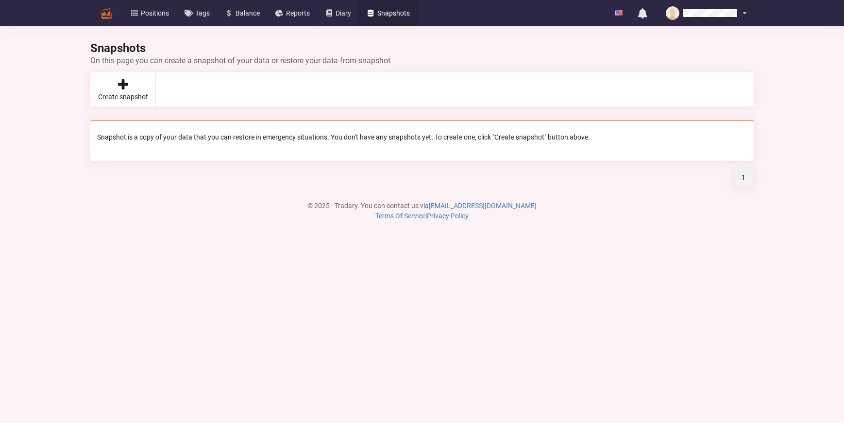
click at [321, 44] on div "Snapshots On this page you can create a snapshot of your data or restore your d…" at bounding box center [422, 53] width 664 height 24
drag, startPoint x: 393, startPoint y: 54, endPoint x: 346, endPoint y: 49, distance: 46.9
click at [354, 51] on div "Snapshots On this page you can create a snapshot of your data or restore your d…" at bounding box center [422, 53] width 664 height 24
click at [337, 46] on div "Snapshots On this page you can create a snapshot of your data or restore your d…" at bounding box center [422, 53] width 664 height 24
click at [530, 56] on div "On this page you can create a snapshot of your data or restore your data from s…" at bounding box center [422, 60] width 664 height 9
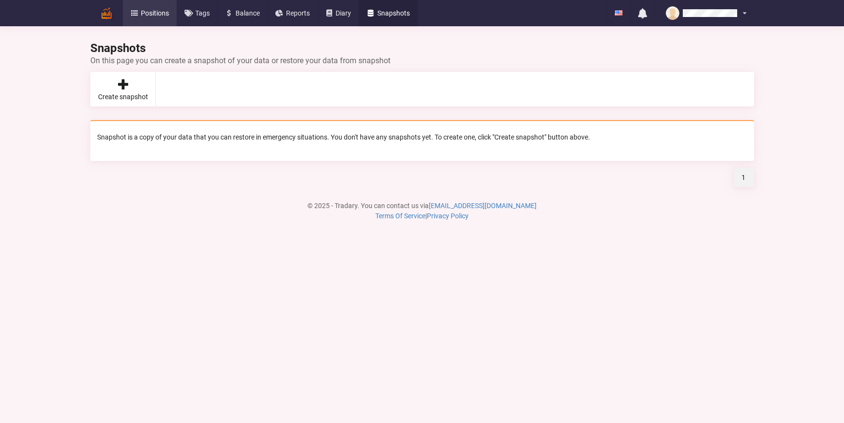
click at [138, 8] on link "Positions" at bounding box center [150, 13] width 54 height 26
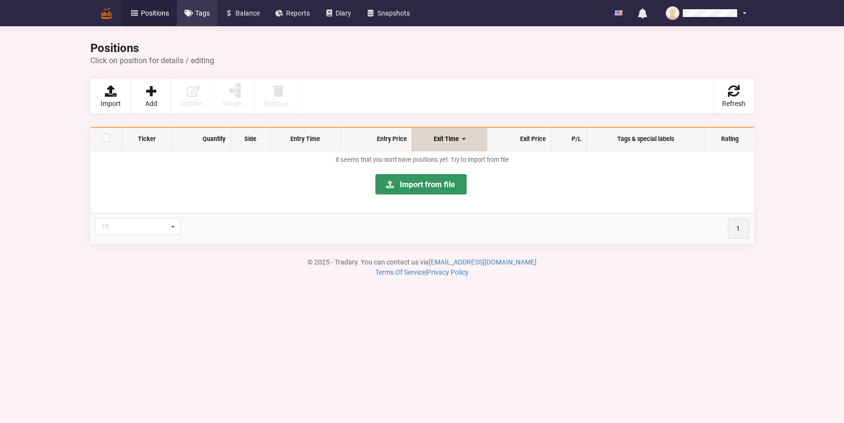
click at [187, 16] on icon at bounding box center [189, 13] width 8 height 7
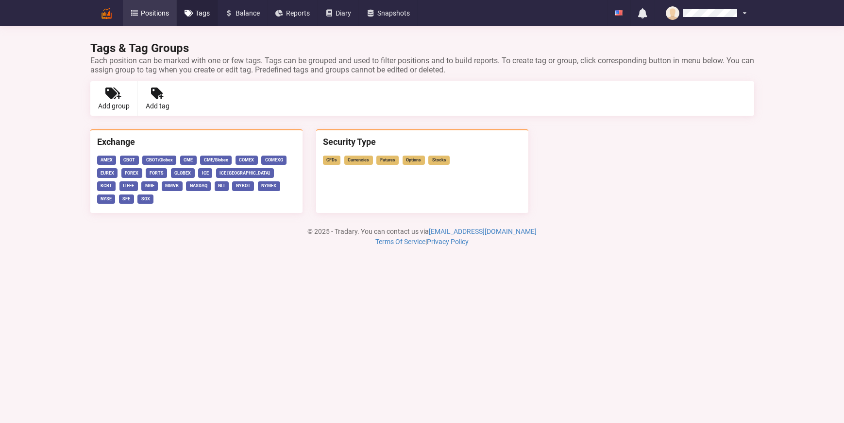
click at [157, 17] on link "Positions" at bounding box center [150, 13] width 54 height 26
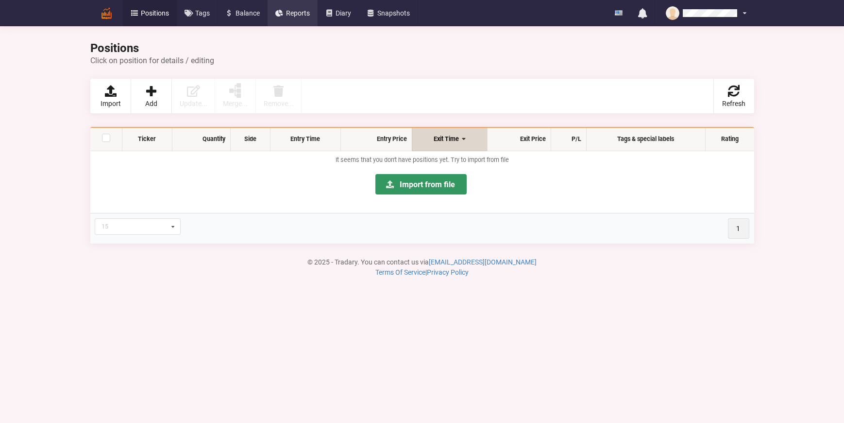
click at [283, 17] on link "Reports" at bounding box center [293, 13] width 50 height 26
